Goal: Task Accomplishment & Management: Complete application form

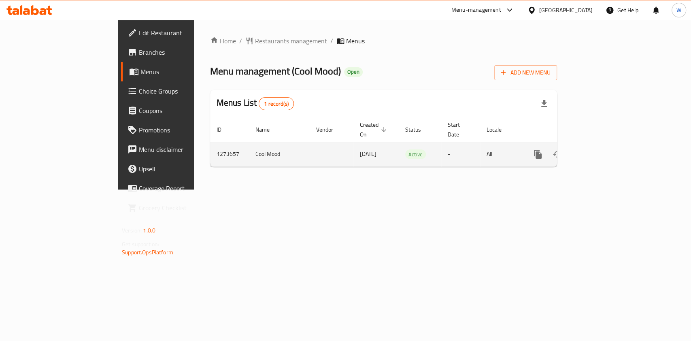
click at [601, 149] on icon "enhanced table" at bounding box center [596, 154] width 10 height 10
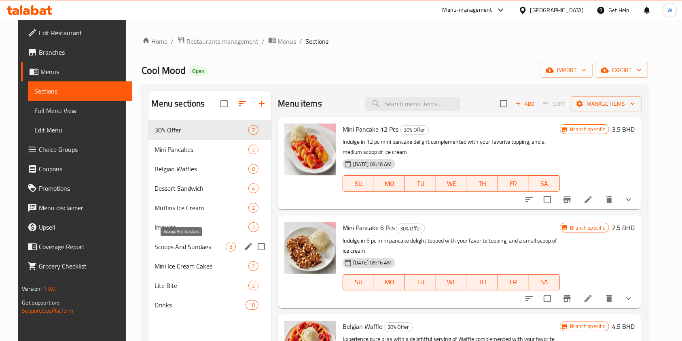
click at [186, 218] on div "Impulse 2" at bounding box center [210, 226] width 123 height 19
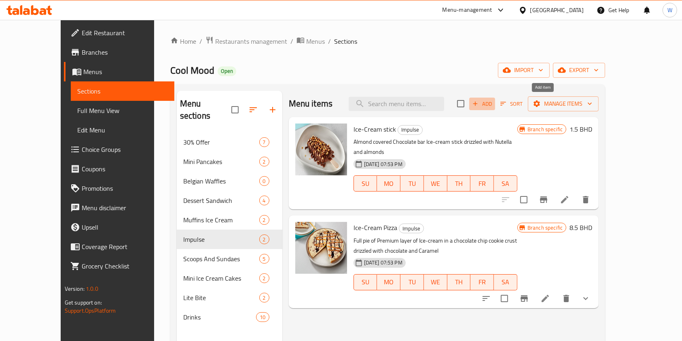
click at [493, 99] on span "Add" at bounding box center [483, 103] width 22 height 9
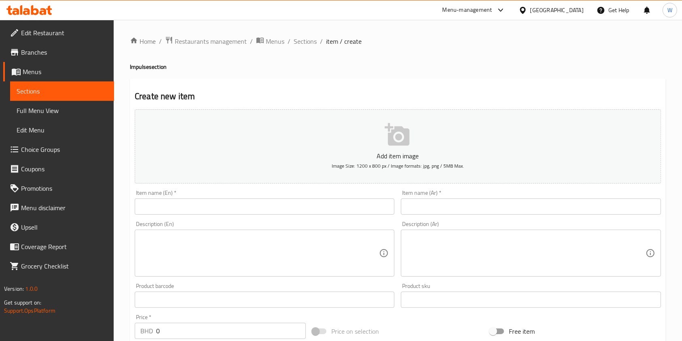
click at [159, 217] on div "Item name (En)   * Item name (En) *" at bounding box center [265, 202] width 266 height 31
click at [174, 202] on input "text" at bounding box center [265, 206] width 260 height 16
paste input "Pistachio Chocolate Ice Cream Stick"
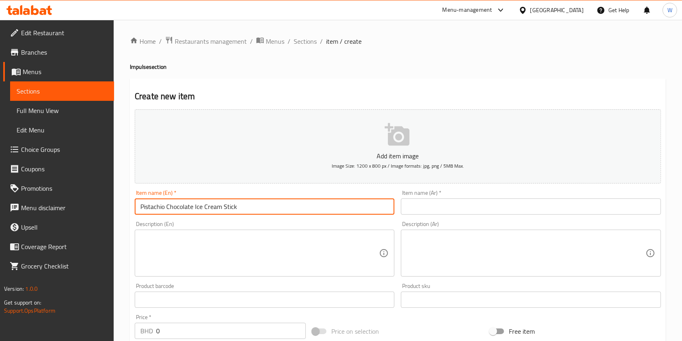
type input "Pistachio Chocolate Ice Cream Stick"
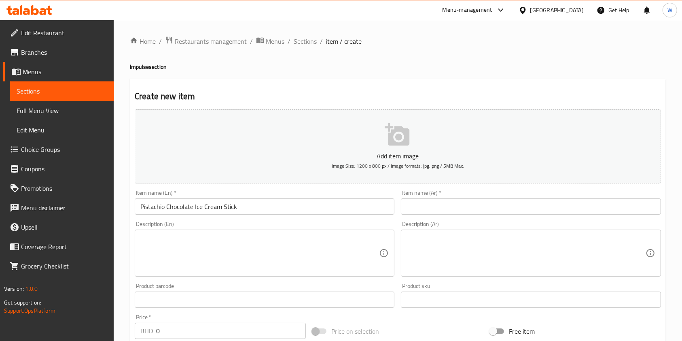
drag, startPoint x: 533, startPoint y: 190, endPoint x: 530, endPoint y: 195, distance: 5.8
click at [533, 190] on div "Item name (Ar)   * Item name (Ar) *" at bounding box center [531, 202] width 260 height 25
click at [525, 204] on input "text" at bounding box center [531, 206] width 260 height 16
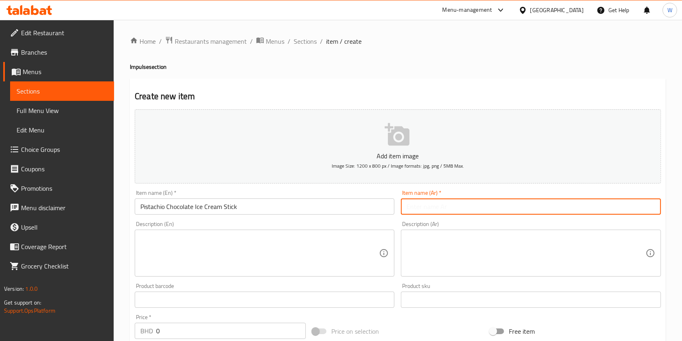
paste input "وورلد كلاس تشوكليت ايس كريم بالكنافة وصوص البيستاشيو"
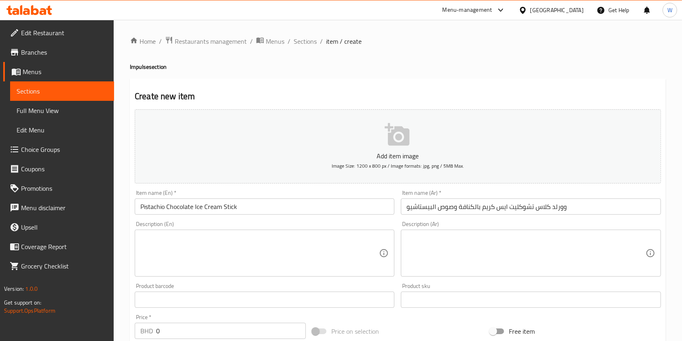
click at [586, 206] on input "وورلد كلاس تشوكليت ايس كريم بالكنافة وصوص البيستاشيو" at bounding box center [531, 206] width 260 height 16
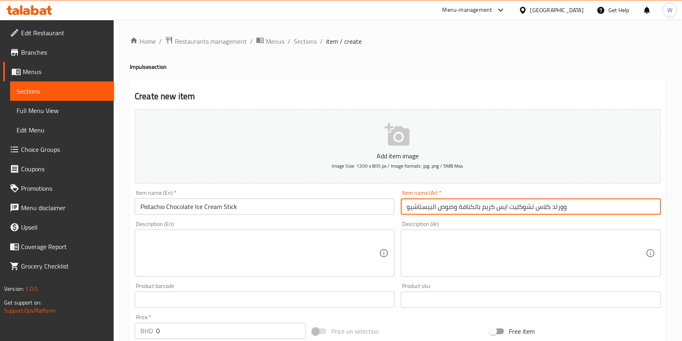
click at [586, 206] on input "وورلد كلاس تشوكليت ايس كريم بالكنافة وصوص البيستاشيو" at bounding box center [531, 206] width 260 height 16
paste input "بيستاشيو شوكولاتة ايس كريم ستيك"
type input "بيستاشيو شوكولاتة ايس كريم ستيك"
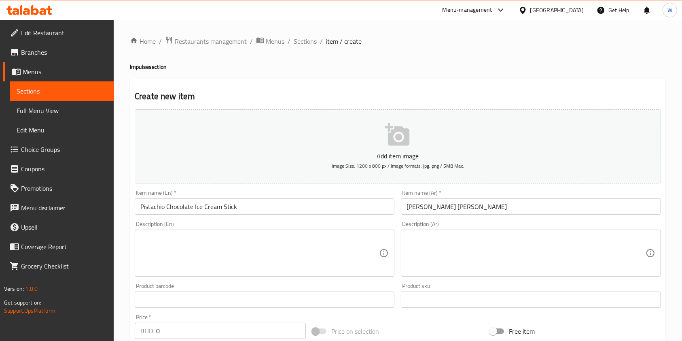
click at [245, 288] on div "Product barcode Product barcode" at bounding box center [265, 295] width 260 height 25
click at [240, 257] on textarea at bounding box center [259, 253] width 239 height 38
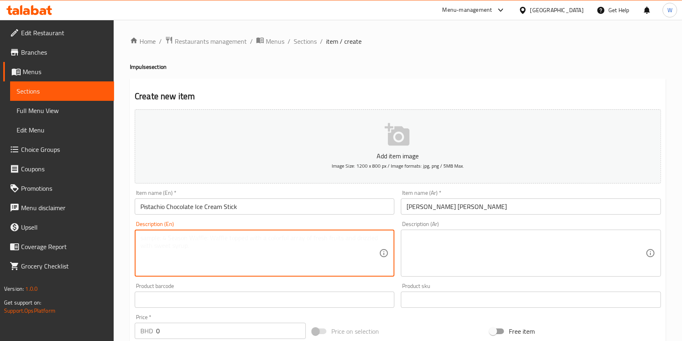
paste textarea "World Class Chocolate ice cream with Kunafa and Pistachio Sauce"
type textarea "World Class Chocolate ice cream with Kunafa and Pistachio Sauce"
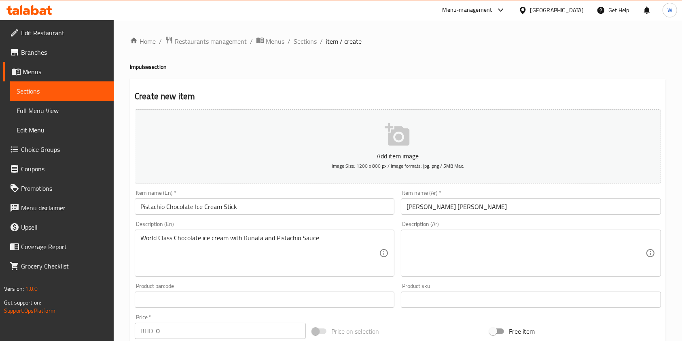
click at [527, 210] on input "بيستاشيو شوكولاتة ايس كريم ستيك" at bounding box center [531, 206] width 260 height 16
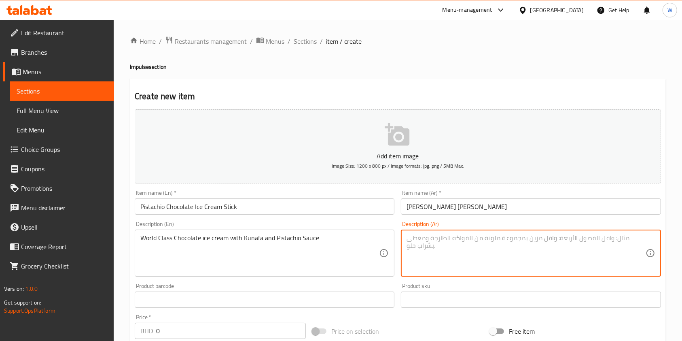
click at [504, 251] on textarea at bounding box center [526, 253] width 239 height 38
paste textarea "وورلد كلاس تشوكليت ايس كريم بالكنافة وصوص البيستاشيو"
type textarea "وورلد كلاس تشوكليت ايس كريم بالكنافة وصوص البيستاشيو"
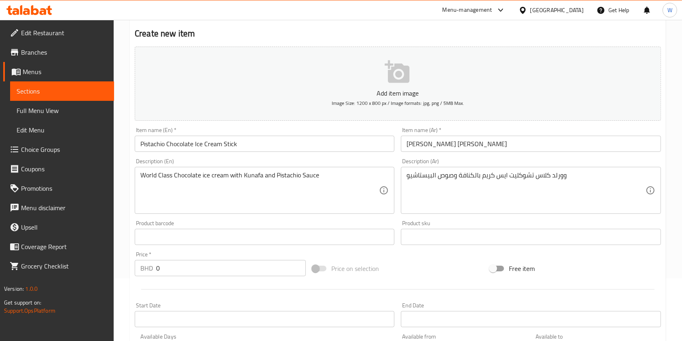
scroll to position [108, 0]
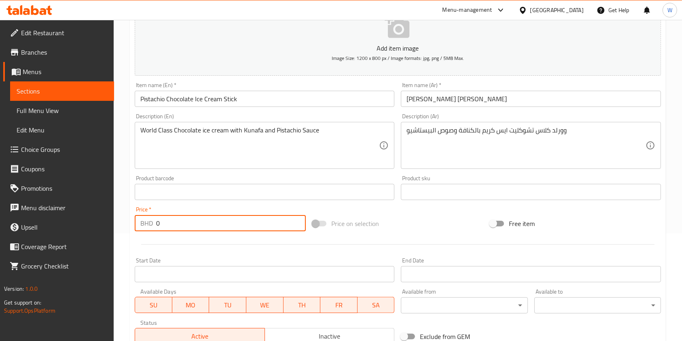
drag, startPoint x: 173, startPoint y: 223, endPoint x: 125, endPoint y: 231, distance: 48.0
click at [125, 231] on div "Home / Restaurants management / Menus / Sections / item / create Impulse sectio…" at bounding box center [398, 188] width 569 height 552
paste input "2.50"
type input "2.500"
click at [191, 246] on div at bounding box center [398, 244] width 533 height 20
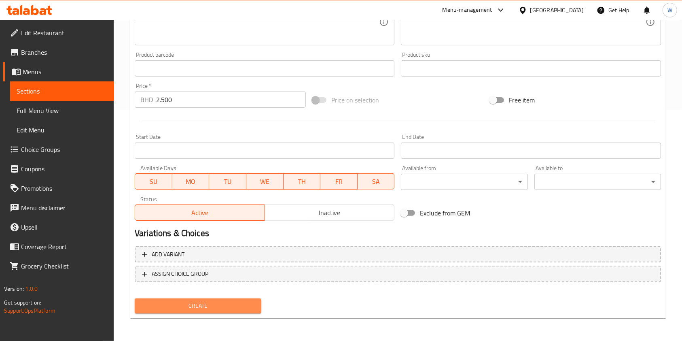
click at [190, 308] on span "Create" at bounding box center [198, 306] width 114 height 10
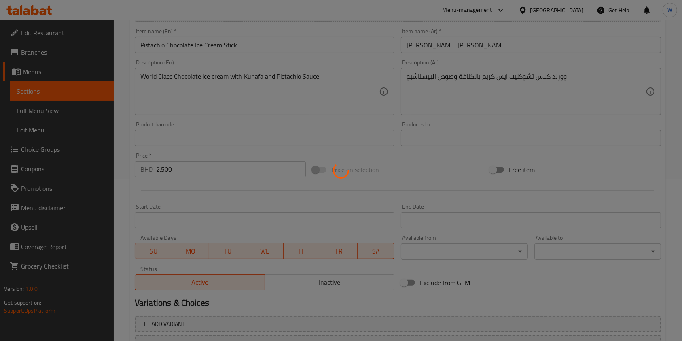
scroll to position [0, 0]
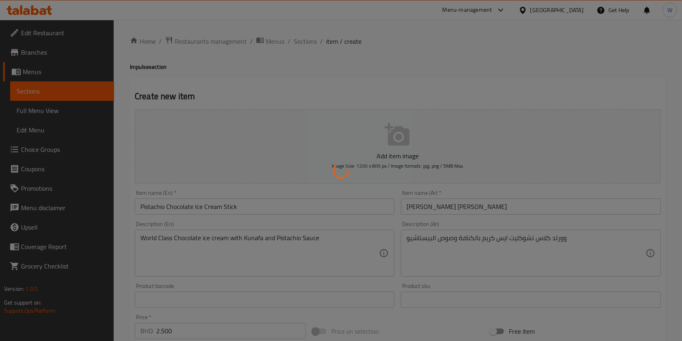
type input "0"
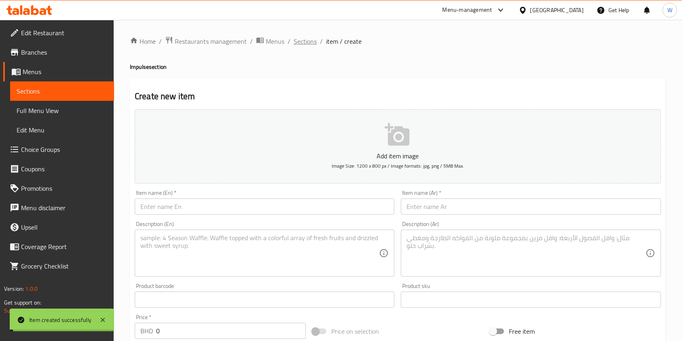
click at [309, 37] on span "Sections" at bounding box center [305, 41] width 23 height 10
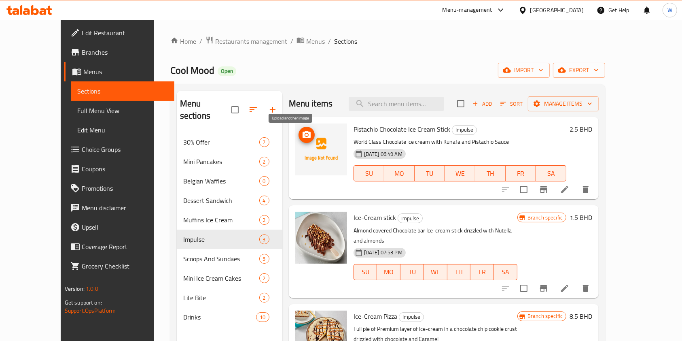
click at [302, 134] on icon "upload picture" at bounding box center [307, 135] width 10 height 10
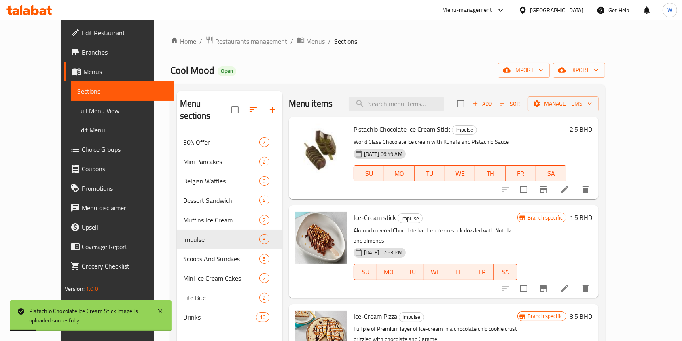
click at [469, 218] on h6 "Ice-Cream stick Impulse" at bounding box center [436, 217] width 164 height 11
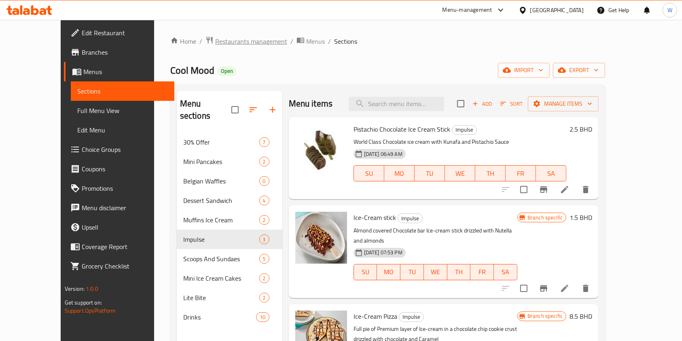
drag, startPoint x: 192, startPoint y: 47, endPoint x: 196, endPoint y: 40, distance: 8.7
click at [192, 47] on div "Home / Restaurants management / Menus / Sections Cool Mood Open import export M…" at bounding box center [387, 237] width 435 height 402
click at [215, 40] on span "Restaurants management" at bounding box center [251, 41] width 72 height 10
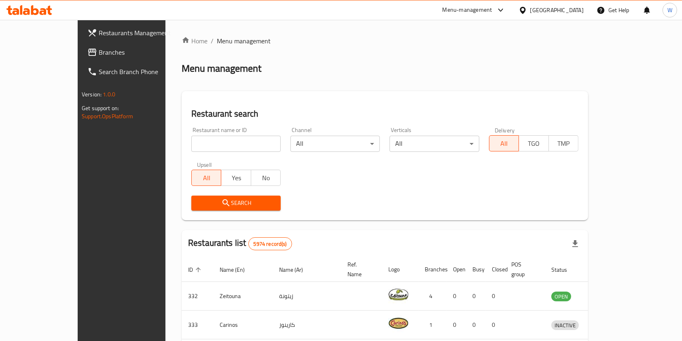
click at [183, 144] on div "Home / Menu management Menu management Restaurant search Restaurant name or ID …" at bounding box center [385, 301] width 407 height 531
click at [191, 144] on input "search" at bounding box center [235, 144] width 89 height 16
paste input "By Kojo Saar"
click button "Search" at bounding box center [235, 202] width 89 height 15
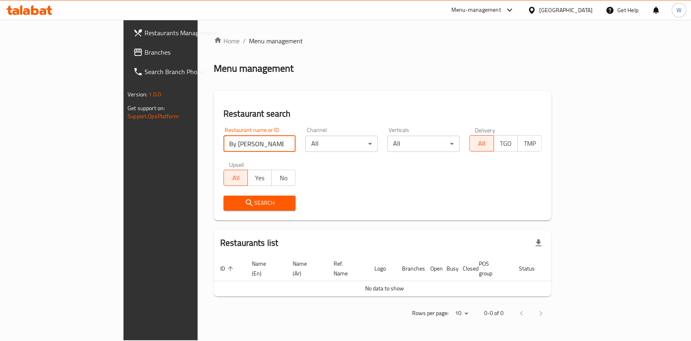
click button "Search" at bounding box center [259, 202] width 72 height 15
type input "By Kojo"
click button "Search" at bounding box center [259, 202] width 72 height 15
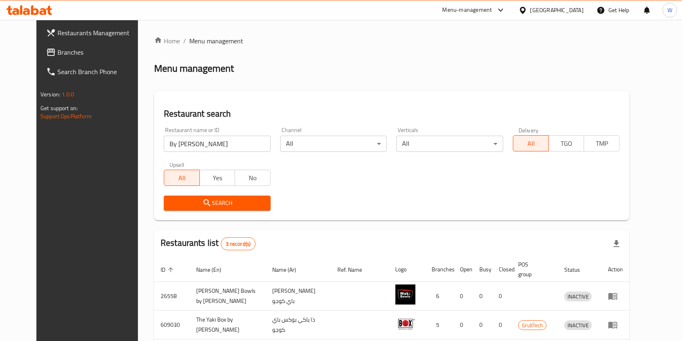
click at [353, 211] on div "Search" at bounding box center [392, 203] width 466 height 25
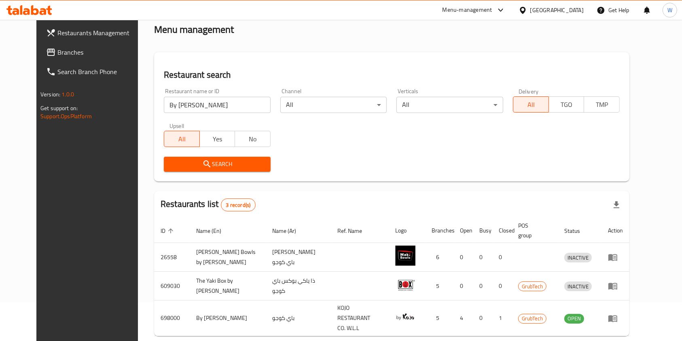
scroll to position [61, 0]
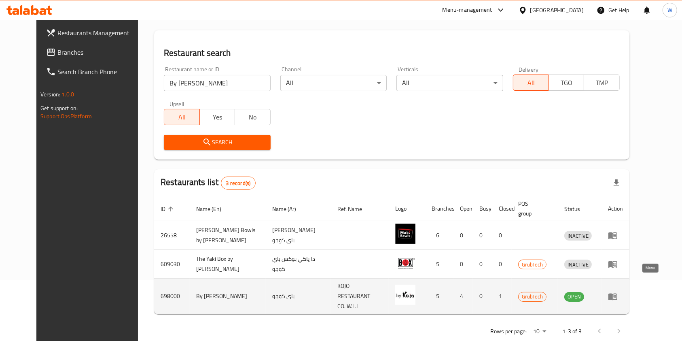
click at [618, 293] on icon "enhanced table" at bounding box center [613, 296] width 9 height 7
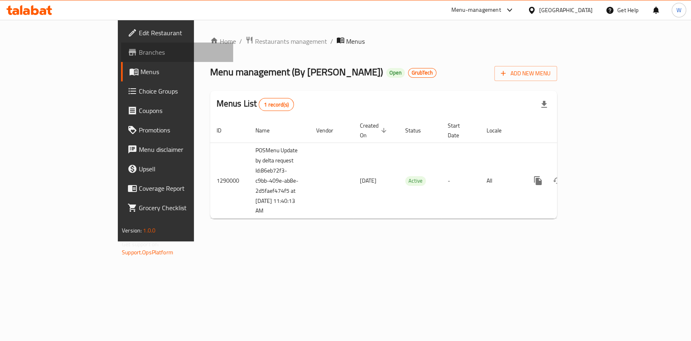
click at [121, 59] on link "Branches" at bounding box center [177, 51] width 112 height 19
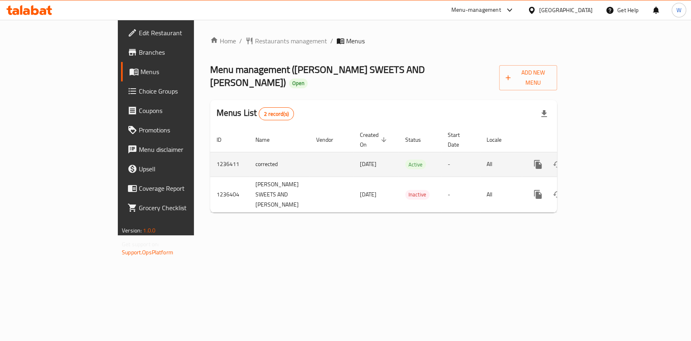
click at [606, 155] on link "enhanced table" at bounding box center [595, 164] width 19 height 19
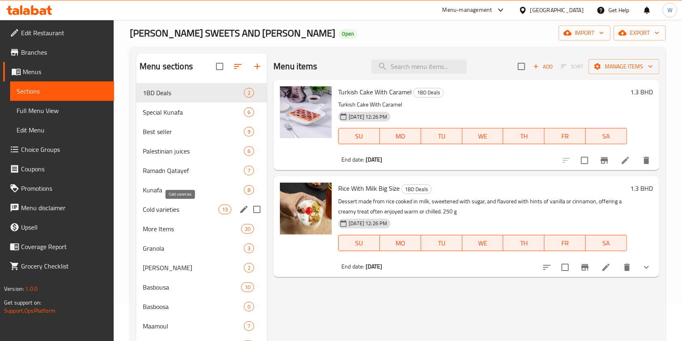
scroll to position [54, 0]
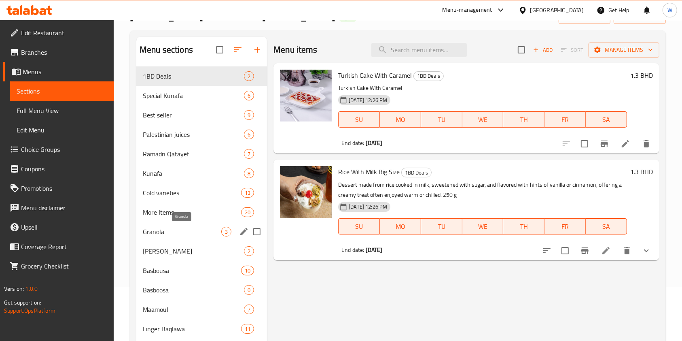
click at [206, 227] on span "Granola" at bounding box center [182, 232] width 79 height 10
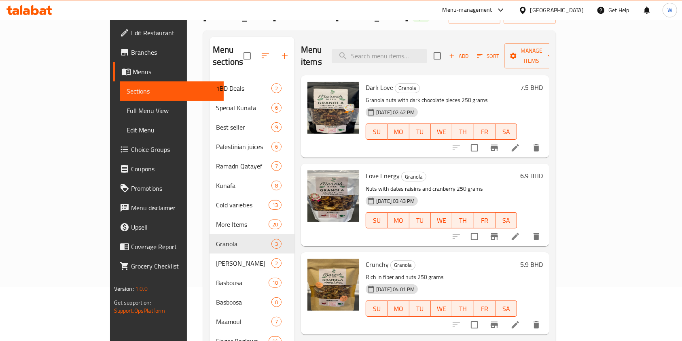
click at [470, 54] on span "Add" at bounding box center [459, 55] width 22 height 9
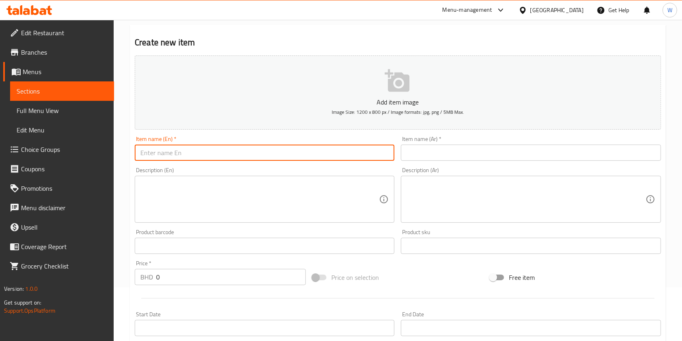
click at [295, 155] on input "text" at bounding box center [265, 152] width 260 height 16
paste input "Nuts granola"
type input "Nuts granola"
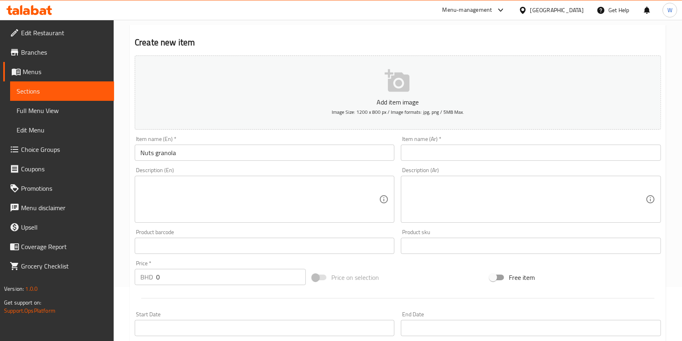
click at [469, 160] on input "text" at bounding box center [531, 152] width 260 height 16
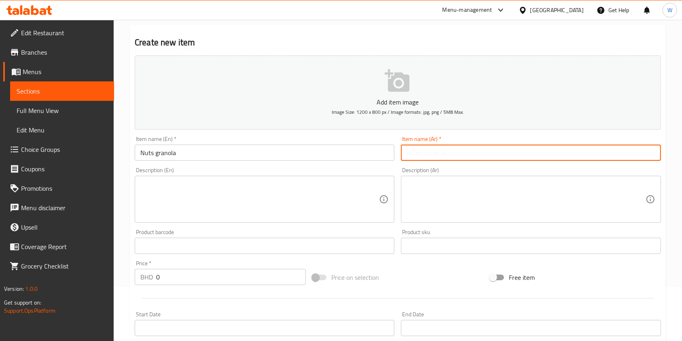
paste input "جرانولا مكسرات"
type input "جرانولا مكسرات"
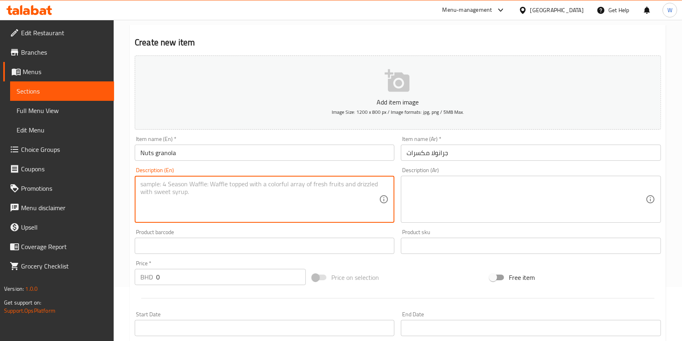
click at [280, 181] on textarea at bounding box center [259, 199] width 239 height 38
paste textarea "Nuts granola with rich dark chocolate chunks, 250g"
type textarea "Nuts granola with rich dark chocolate chunks, 250g."
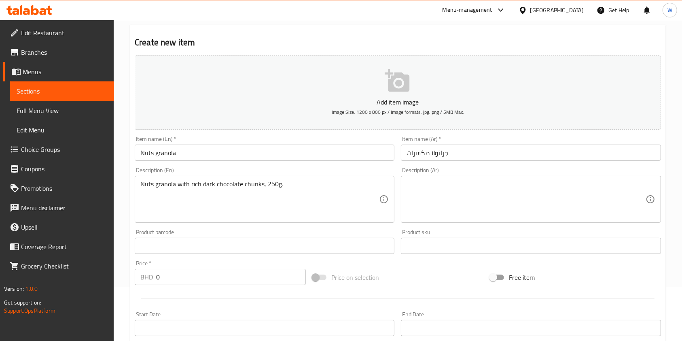
click at [483, 188] on textarea at bounding box center [526, 199] width 239 height 38
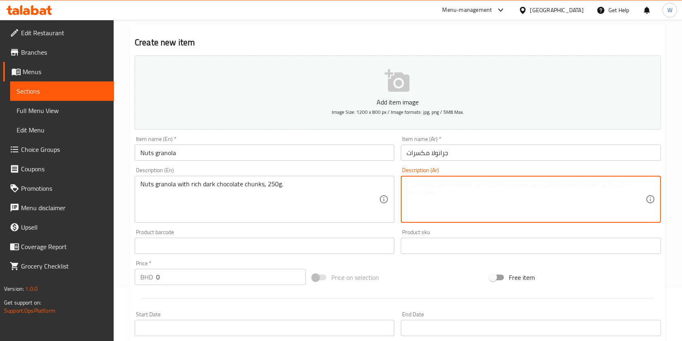
paste textarea "[PERSON_NAME] مع قطع الشكولاته الداكنه الغنيه وزن ٢٥٠ غرام"
type textarea "[PERSON_NAME] مع قطع الشكولاته الداكنه الغنيه وزن ٢٥٠ غرام."
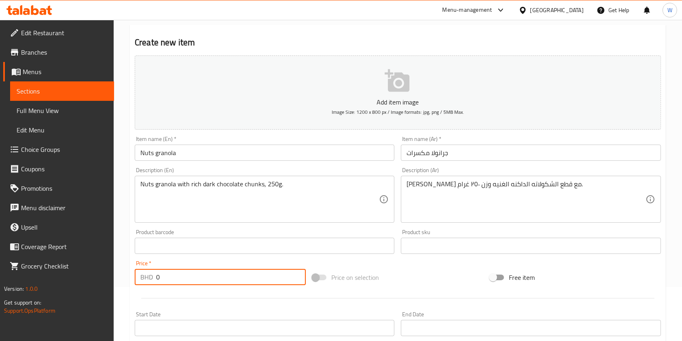
drag, startPoint x: 159, startPoint y: 282, endPoint x: 130, endPoint y: 282, distance: 30.0
click at [130, 282] on div "Home / Restaurants management / Menus / Sections / item / create Granola sectio…" at bounding box center [398, 242] width 569 height 552
paste input "7.5"
type input "7.50"
click at [194, 288] on div "Price   * BHD 7.50 Price *" at bounding box center [221, 272] width 178 height 31
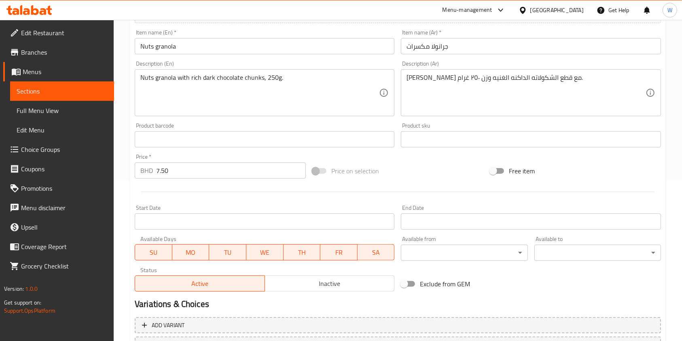
scroll to position [231, 0]
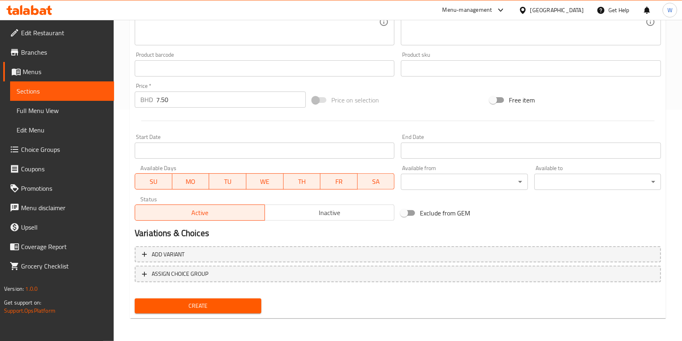
click at [199, 308] on span "Create" at bounding box center [198, 306] width 114 height 10
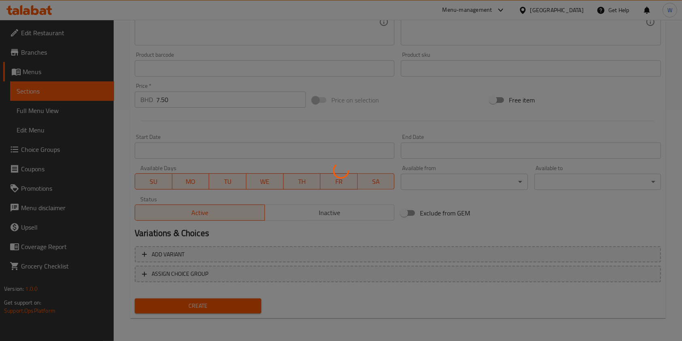
type input "0"
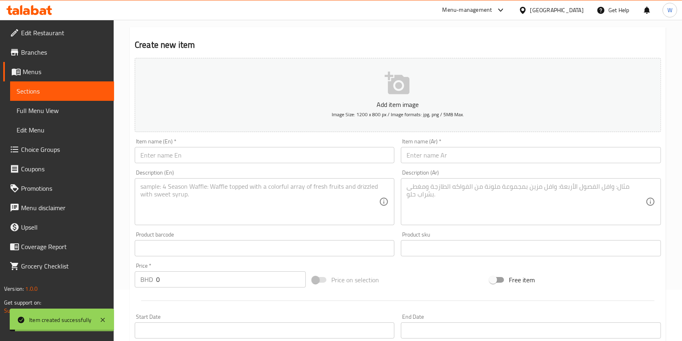
scroll to position [0, 0]
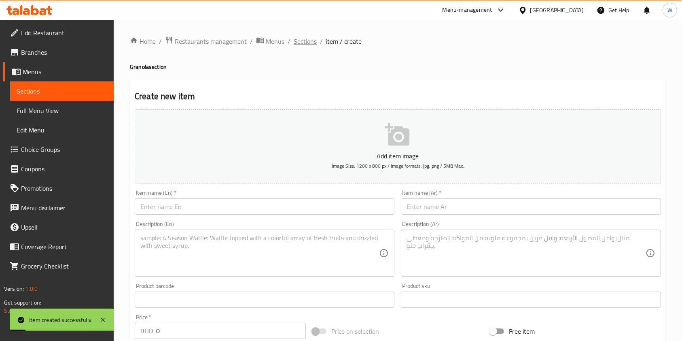
click at [311, 41] on span "Sections" at bounding box center [305, 41] width 23 height 10
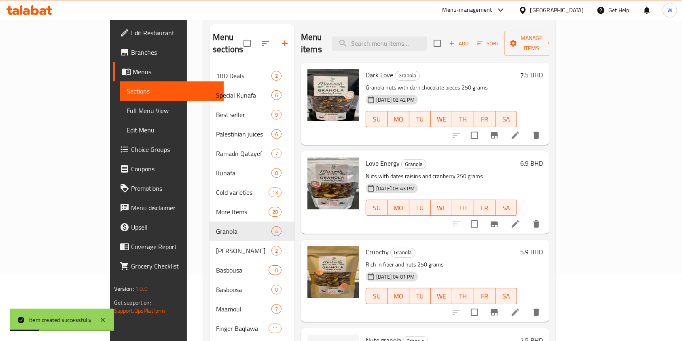
scroll to position [162, 0]
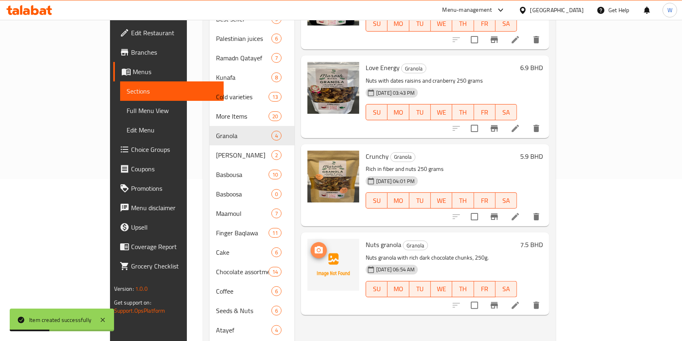
click at [318, 249] on circle "upload picture" at bounding box center [319, 250] width 2 height 2
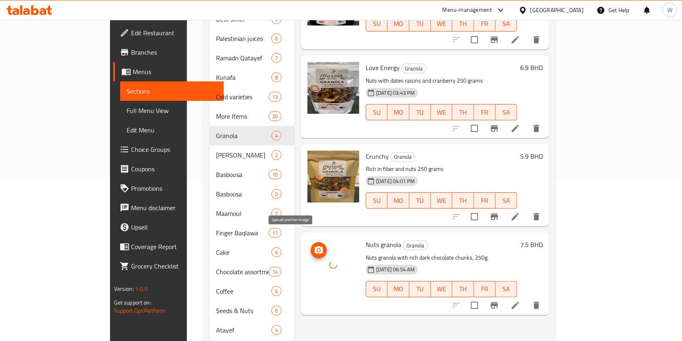
click at [311, 245] on span "upload picture" at bounding box center [319, 250] width 16 height 10
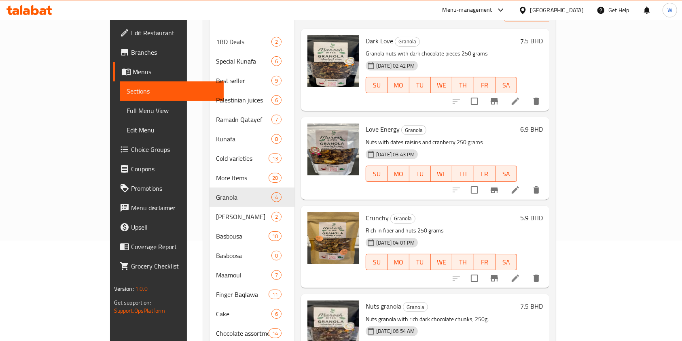
scroll to position [0, 0]
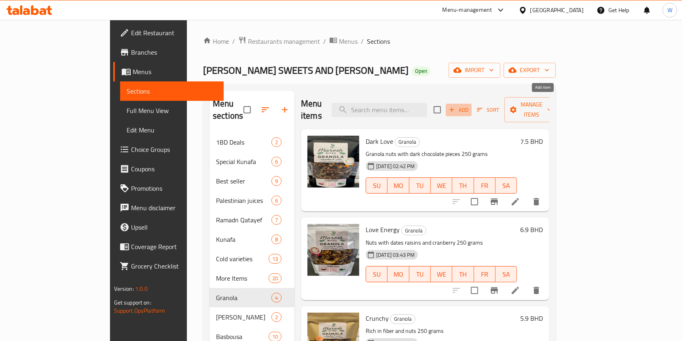
click at [470, 105] on span "Add" at bounding box center [459, 109] width 22 height 9
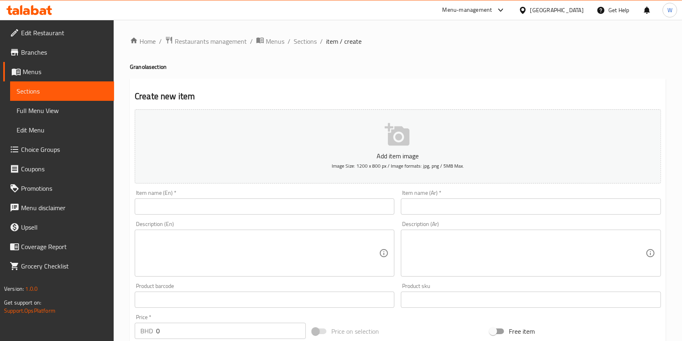
click at [346, 206] on input "text" at bounding box center [265, 206] width 260 height 16
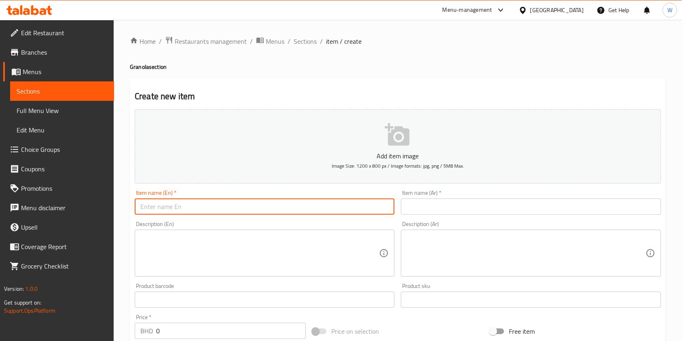
paste input "Crunchy granola"
type input "Crunchy granola"
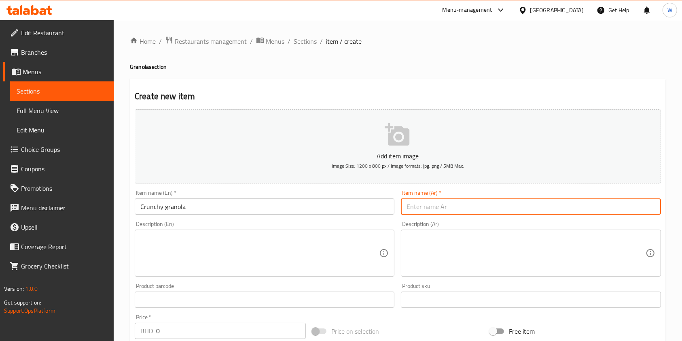
click at [497, 208] on input "text" at bounding box center [531, 206] width 260 height 16
paste input "[PERSON_NAME]"
type input "[PERSON_NAME]"
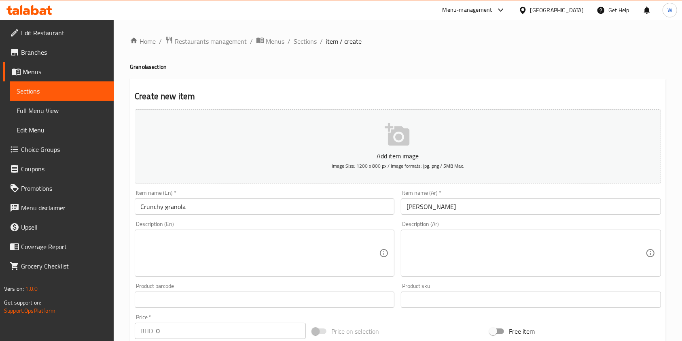
click at [295, 240] on textarea at bounding box center [259, 253] width 239 height 38
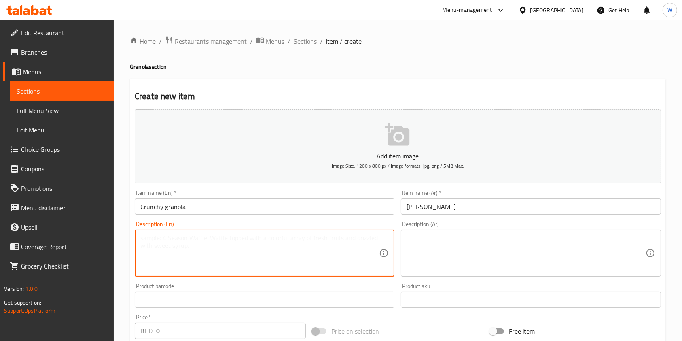
paste textarea "Crunchy granola, rich in fiber and roasted nuts, 250g,"
type textarea "Crunchy granola, rich in fiber and roasted nuts, 250g,"
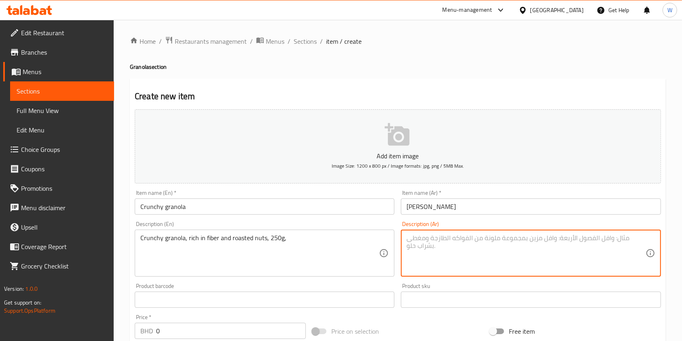
click at [474, 261] on textarea at bounding box center [526, 253] width 239 height 38
paste textarea "جرانولا كرانشي غني بالالياف والمكسرات المحمصه وزن ٢٥٠ غرام"
type textarea "جرانولا كرانشي غني بالالياف والمكسرات المحمصه وزن ٢٥٠ غرام."
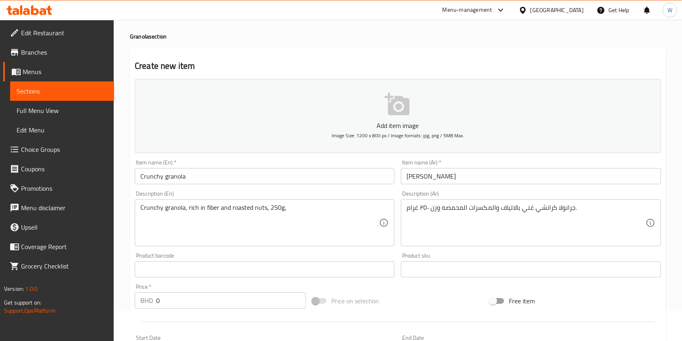
scroll to position [54, 0]
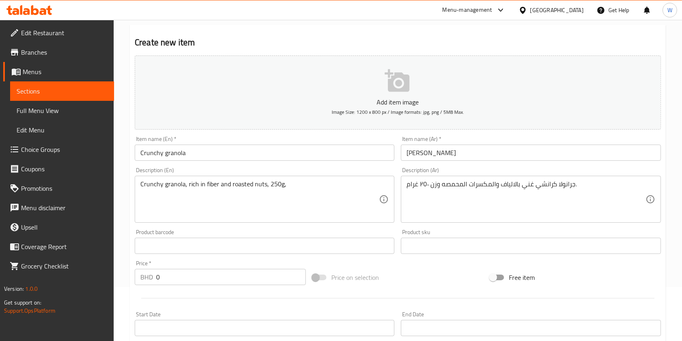
drag, startPoint x: 157, startPoint y: 276, endPoint x: 130, endPoint y: 280, distance: 27.4
click at [130, 280] on div "Home / Restaurants management / Menus / Sections / item / create Granola sectio…" at bounding box center [398, 242] width 569 height 552
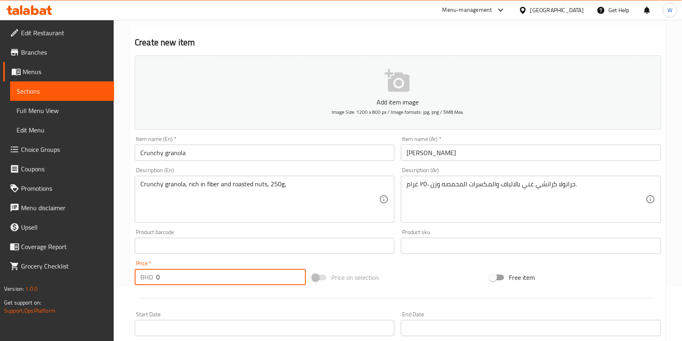
drag, startPoint x: 170, startPoint y: 278, endPoint x: 137, endPoint y: 280, distance: 33.2
click at [137, 280] on div "BHD 0 Price *" at bounding box center [220, 277] width 171 height 16
paste input "5.9"
type input "5.90"
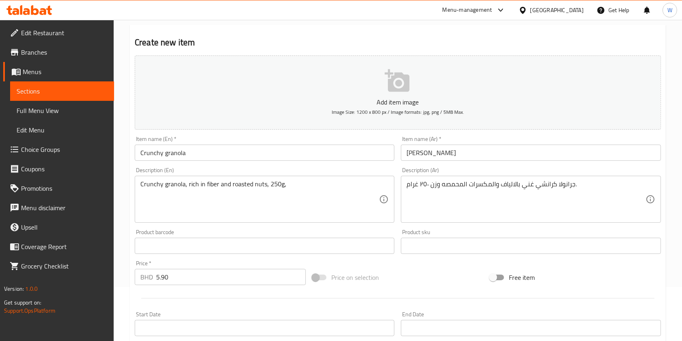
click at [171, 301] on div at bounding box center [398, 298] width 533 height 20
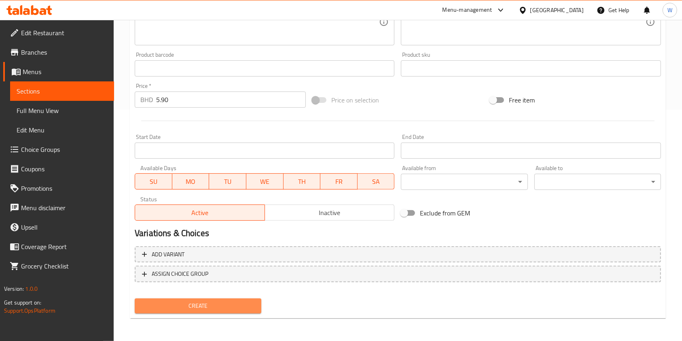
click at [192, 308] on span "Create" at bounding box center [198, 306] width 114 height 10
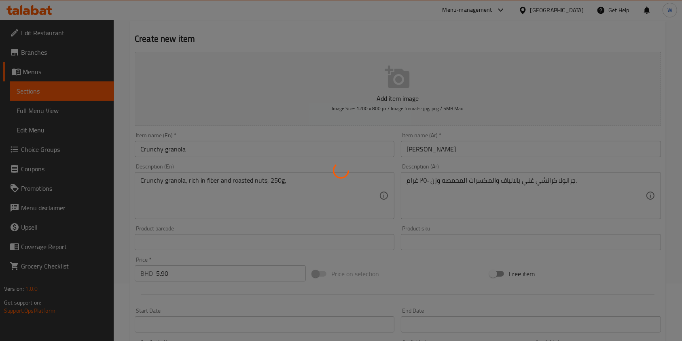
scroll to position [0, 0]
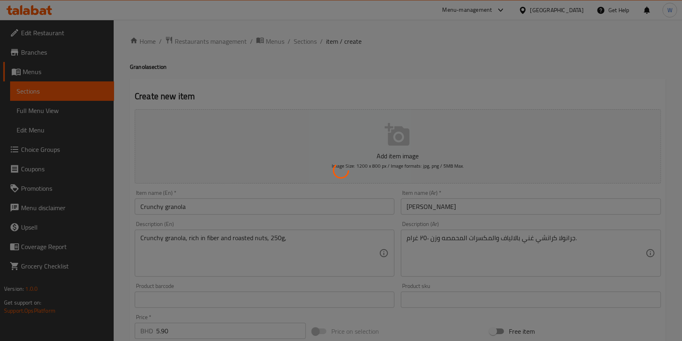
type input "0"
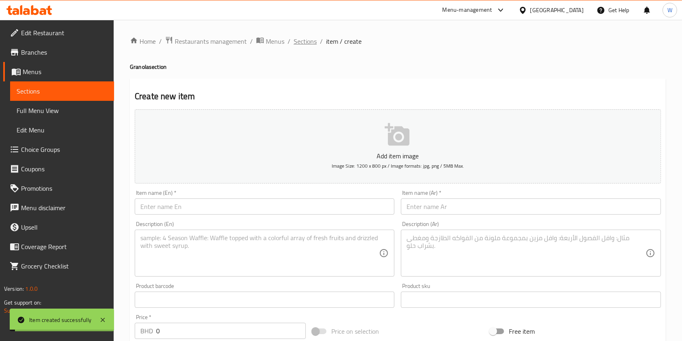
click at [304, 41] on span "Sections" at bounding box center [305, 41] width 23 height 10
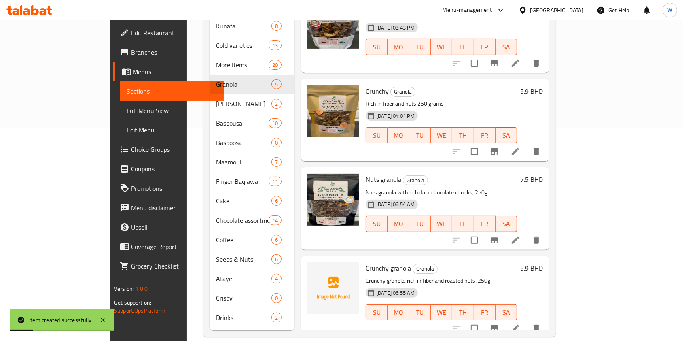
scroll to position [21, 0]
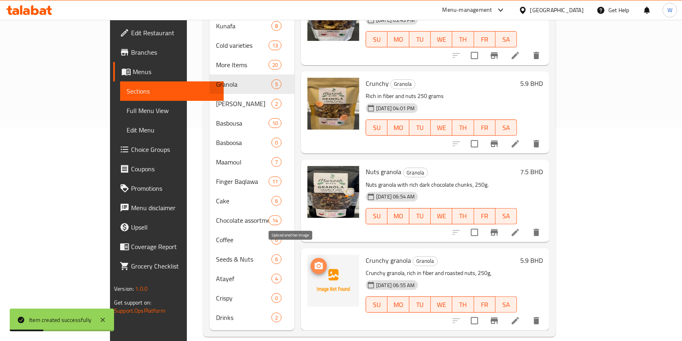
click at [314, 261] on icon "upload picture" at bounding box center [319, 266] width 10 height 10
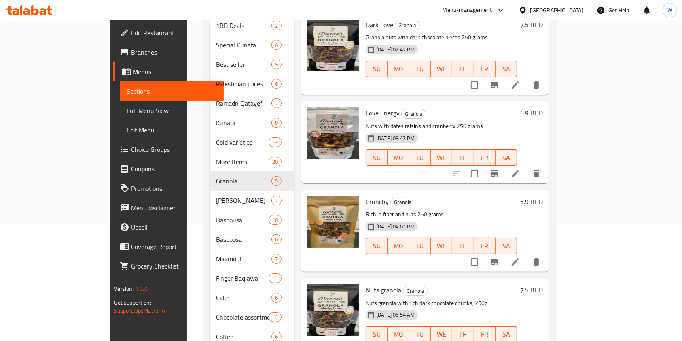
scroll to position [0, 0]
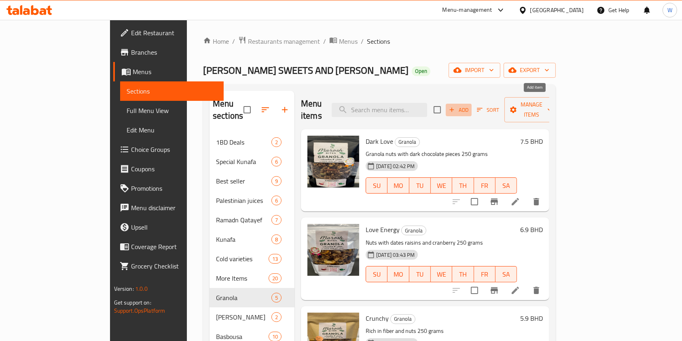
click at [470, 105] on span "Add" at bounding box center [459, 109] width 22 height 9
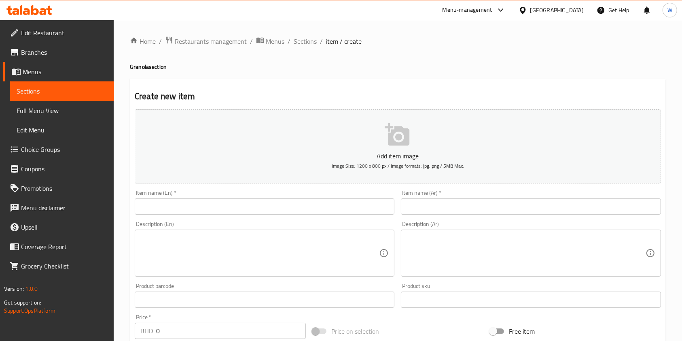
click at [179, 194] on div "Item name (En)   * Item name (En) *" at bounding box center [265, 202] width 260 height 25
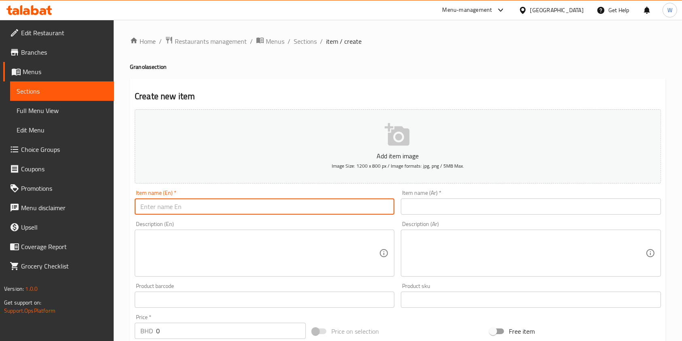
click at [175, 209] on input "text" at bounding box center [265, 206] width 260 height 16
paste input "Toasted oat granola"
type input "Toasted oat granola"
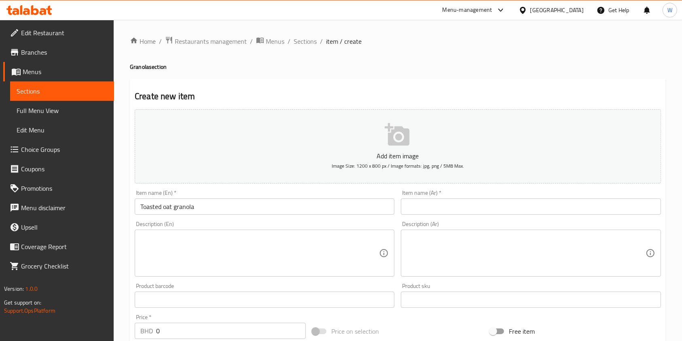
drag, startPoint x: 493, startPoint y: 215, endPoint x: 496, endPoint y: 208, distance: 6.9
click at [493, 214] on input "text" at bounding box center [531, 206] width 260 height 16
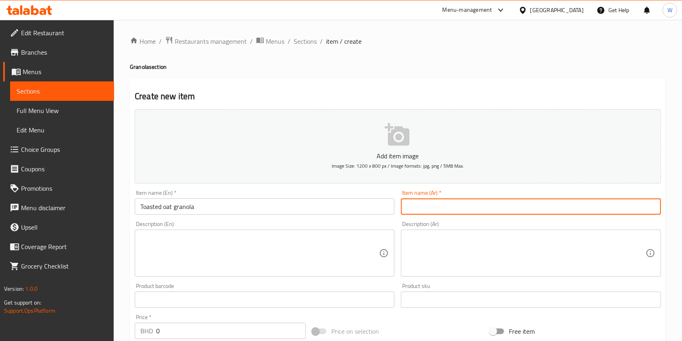
paste input "[PERSON_NAME]"
type input "[PERSON_NAME]"
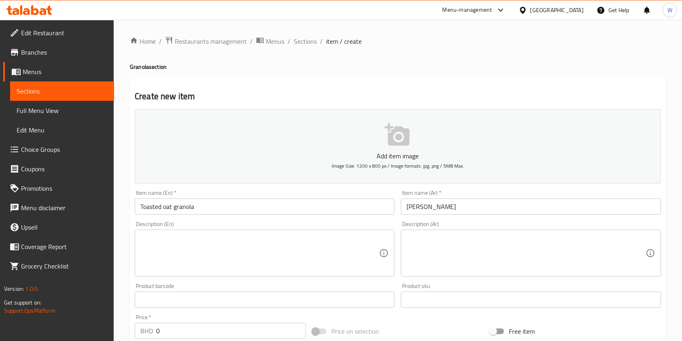
click at [350, 241] on textarea at bounding box center [259, 253] width 239 height 38
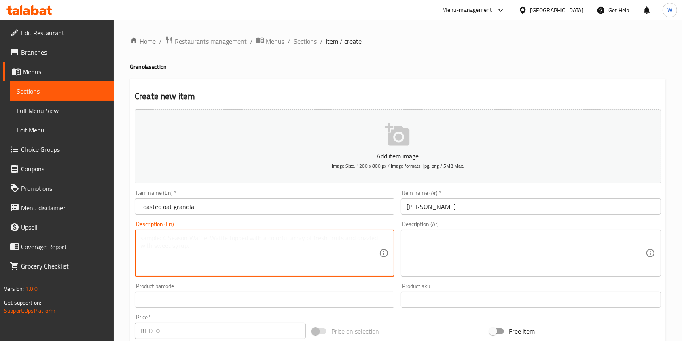
paste textarea "Toasted oat granola with dates, raisins, and cranberries, 250g,"
type textarea "Toasted oat granola with dates, raisins, and cranberries, 250g,"
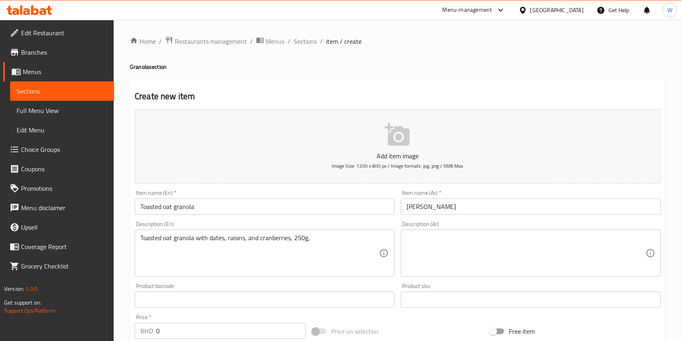
click at [492, 246] on textarea at bounding box center [526, 253] width 239 height 38
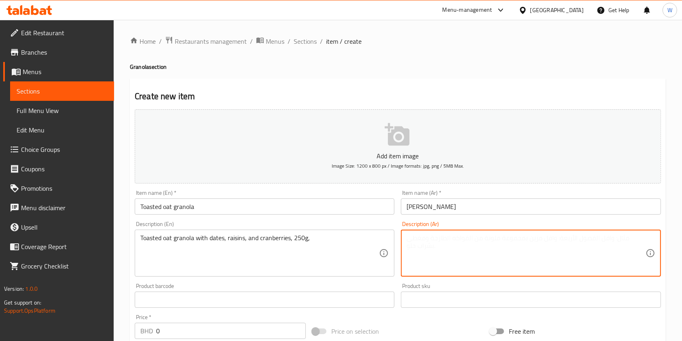
paste textarea "[PERSON_NAME] محمص مع قطع التمر والزبيب والتوت البري وزن ٢٥٠ غرام"
type textarea "[PERSON_NAME] محمص مع قطع التمر والزبيب والتوت البري وزن ٢٥٠ غرام."
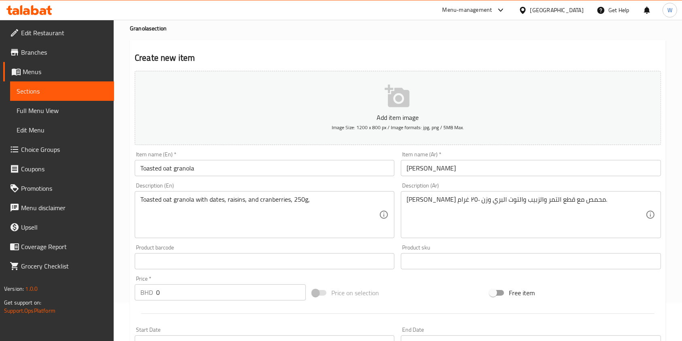
scroll to position [54, 0]
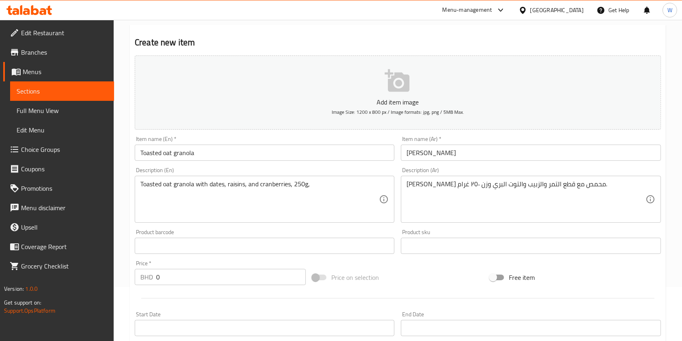
drag, startPoint x: 174, startPoint y: 275, endPoint x: 142, endPoint y: 278, distance: 31.7
click at [143, 278] on div "BHD 0 Price *" at bounding box center [220, 277] width 171 height 16
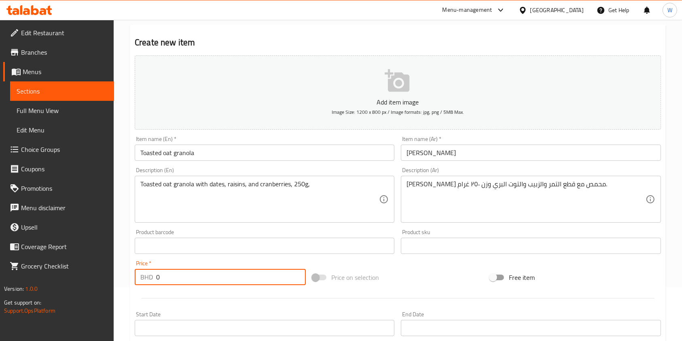
paste input "6.9"
type input "6.90"
drag, startPoint x: 160, startPoint y: 298, endPoint x: 165, endPoint y: 297, distance: 4.9
click at [161, 298] on div at bounding box center [398, 298] width 533 height 20
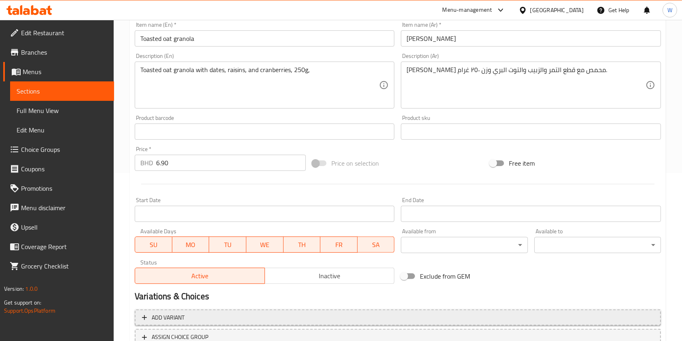
scroll to position [231, 0]
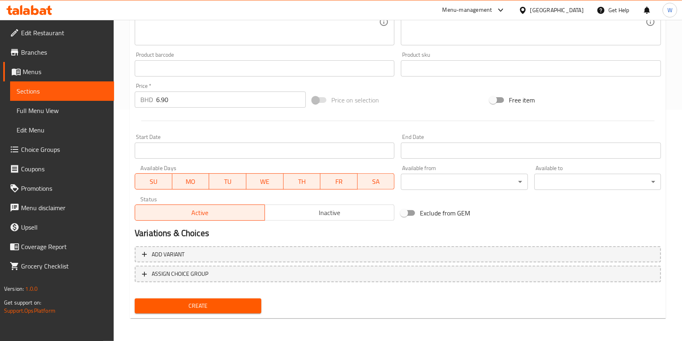
click at [187, 301] on span "Create" at bounding box center [198, 306] width 114 height 10
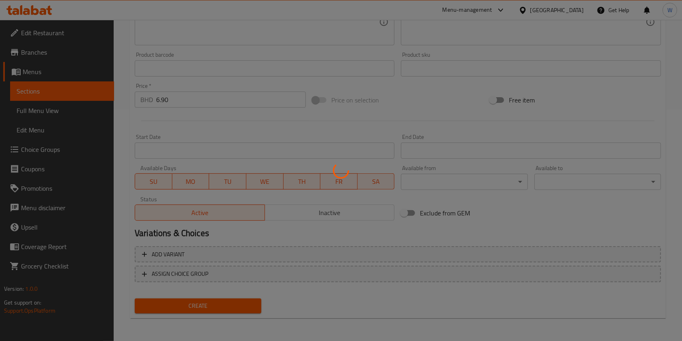
type input "0"
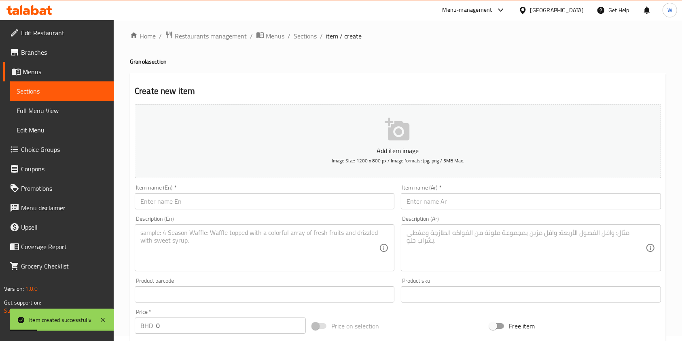
scroll to position [0, 0]
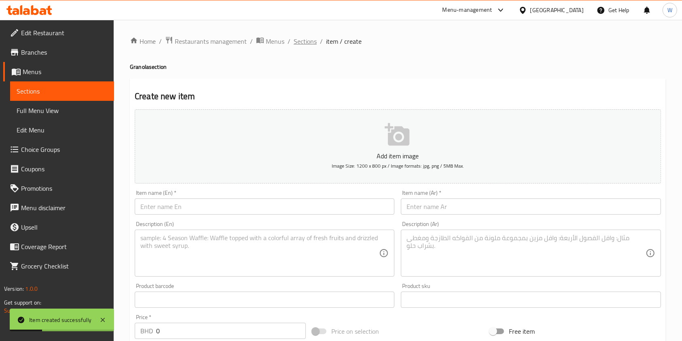
click at [302, 38] on span "Sections" at bounding box center [305, 41] width 23 height 10
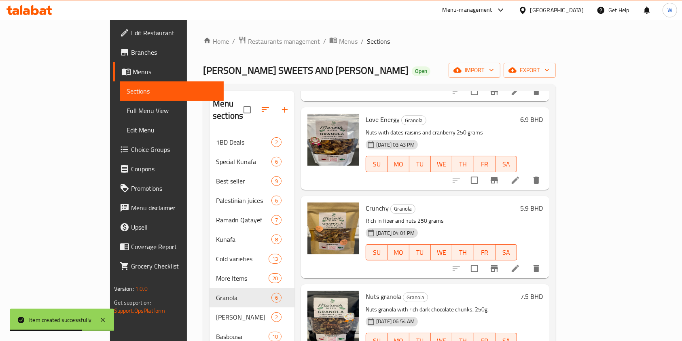
scroll to position [213, 0]
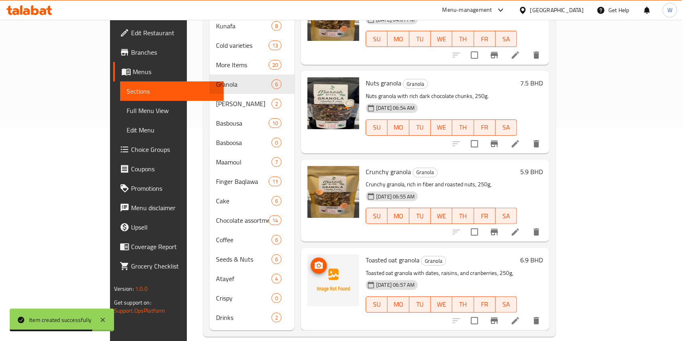
click at [315, 261] on icon "upload picture" at bounding box center [319, 264] width 8 height 7
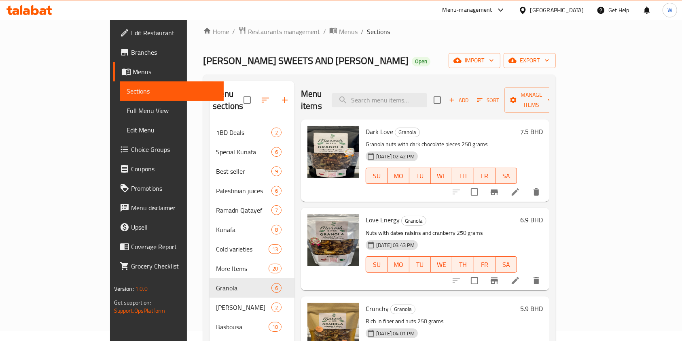
scroll to position [0, 0]
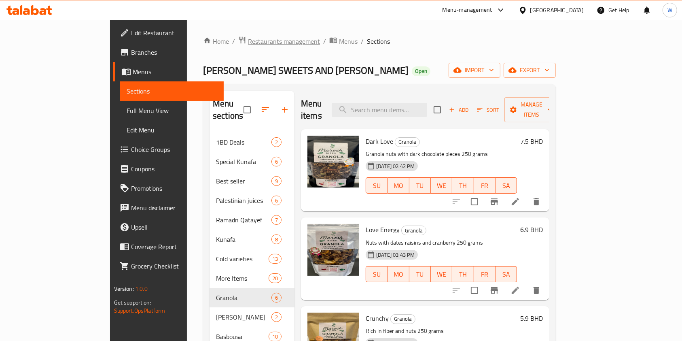
click at [248, 36] on span "Restaurants management" at bounding box center [284, 41] width 72 height 10
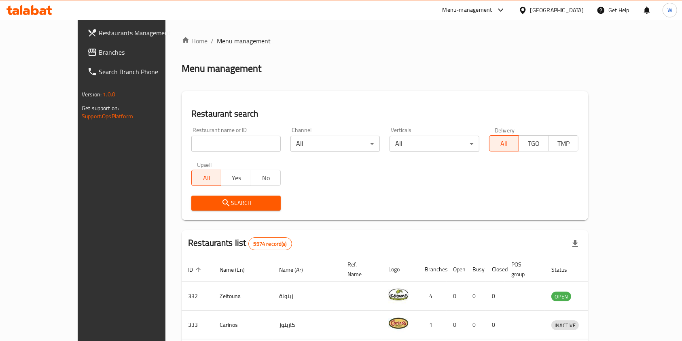
click at [191, 134] on div "Restaurant name or ID Restaurant name or ID" at bounding box center [235, 139] width 89 height 25
click at [191, 144] on input "search" at bounding box center [235, 144] width 89 height 16
click at [327, 172] on div "Restaurant name or ID Restaurant name or ID Channel All ​ Verticals All ​ Deliv…" at bounding box center [385, 168] width 397 height 93
click at [220, 140] on input "search" at bounding box center [235, 144] width 89 height 16
paste input "BIRD PALACE RESTAURANT"
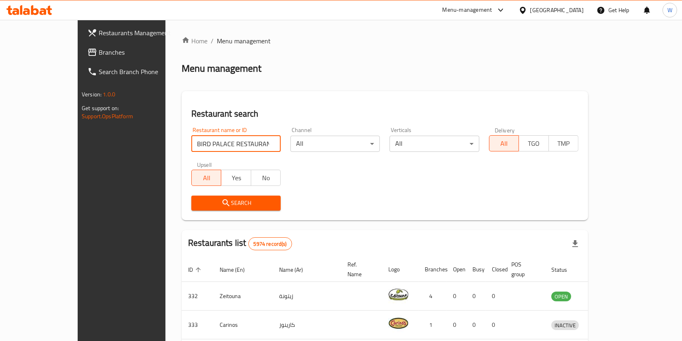
type input "BIRD PALACE RESTAURANT"
click button "Search" at bounding box center [235, 202] width 89 height 15
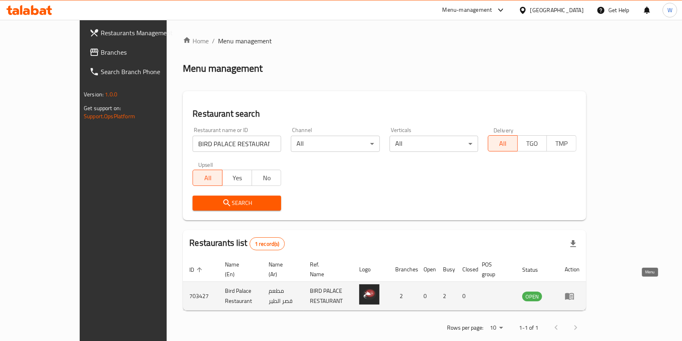
click at [574, 293] on icon "enhanced table" at bounding box center [569, 296] width 9 height 7
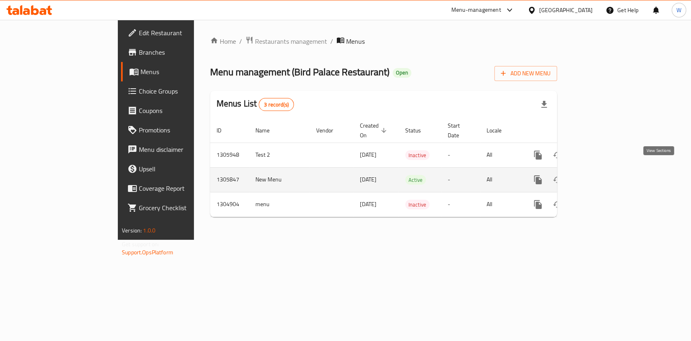
click at [600, 176] on icon "enhanced table" at bounding box center [596, 179] width 7 height 7
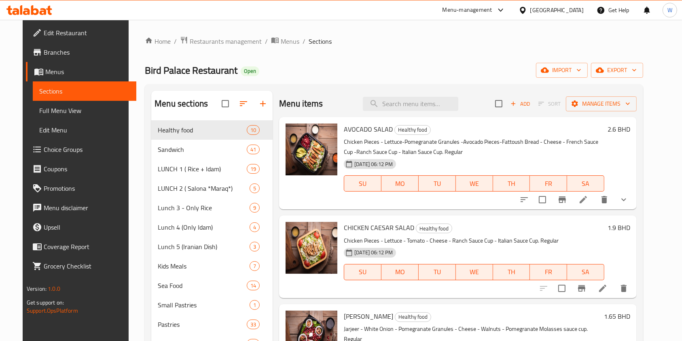
click at [394, 116] on div "Menu items Add Sort Manage items" at bounding box center [458, 104] width 358 height 26
click at [397, 104] on input "search" at bounding box center [411, 104] width 96 height 14
paste input "Chicken Burger Grill"
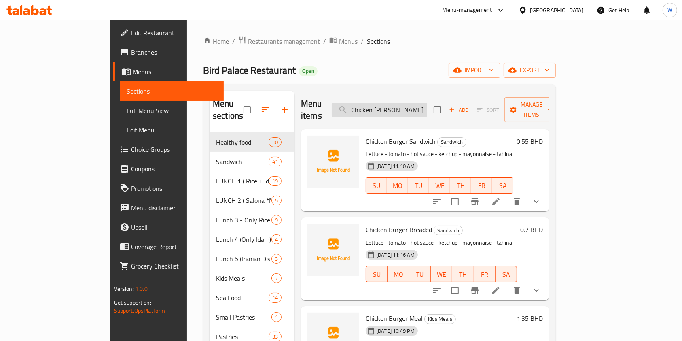
click at [412, 105] on input "Chicken [PERSON_NAME]" at bounding box center [380, 110] width 96 height 14
click at [414, 103] on input "Chicken [PERSON_NAME]" at bounding box center [380, 110] width 96 height 14
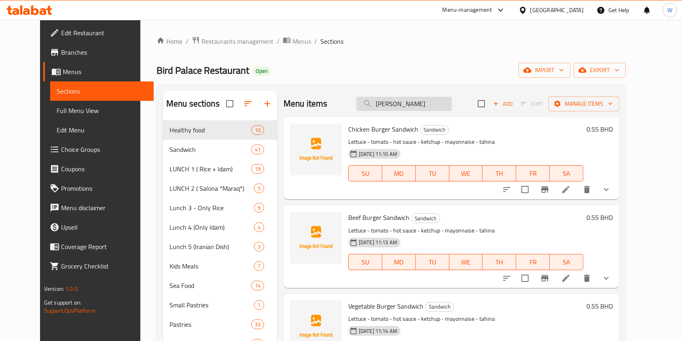
click at [398, 108] on input "[PERSON_NAME]" at bounding box center [405, 104] width 96 height 14
paste input "Chicken Vegtable Pasta"
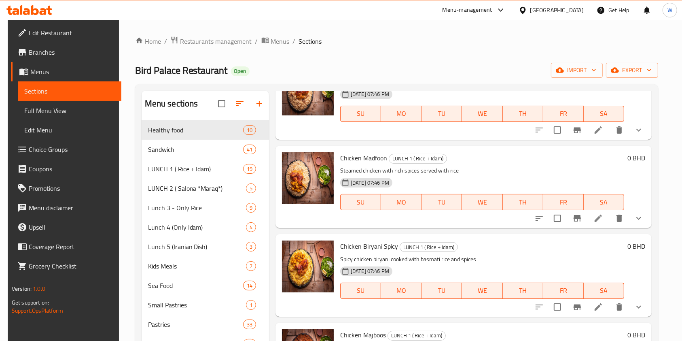
scroll to position [1673, 0]
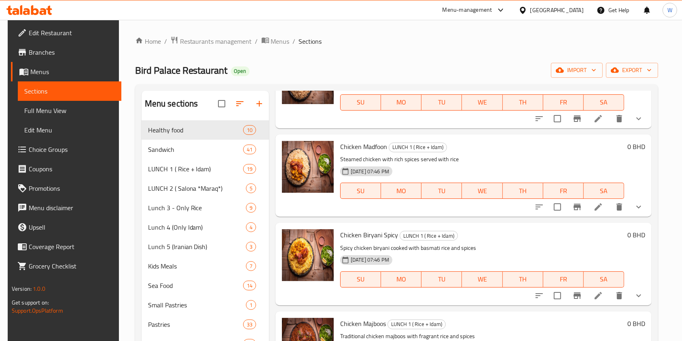
type input "Chicken"
